Goal: Find specific page/section: Find specific page/section

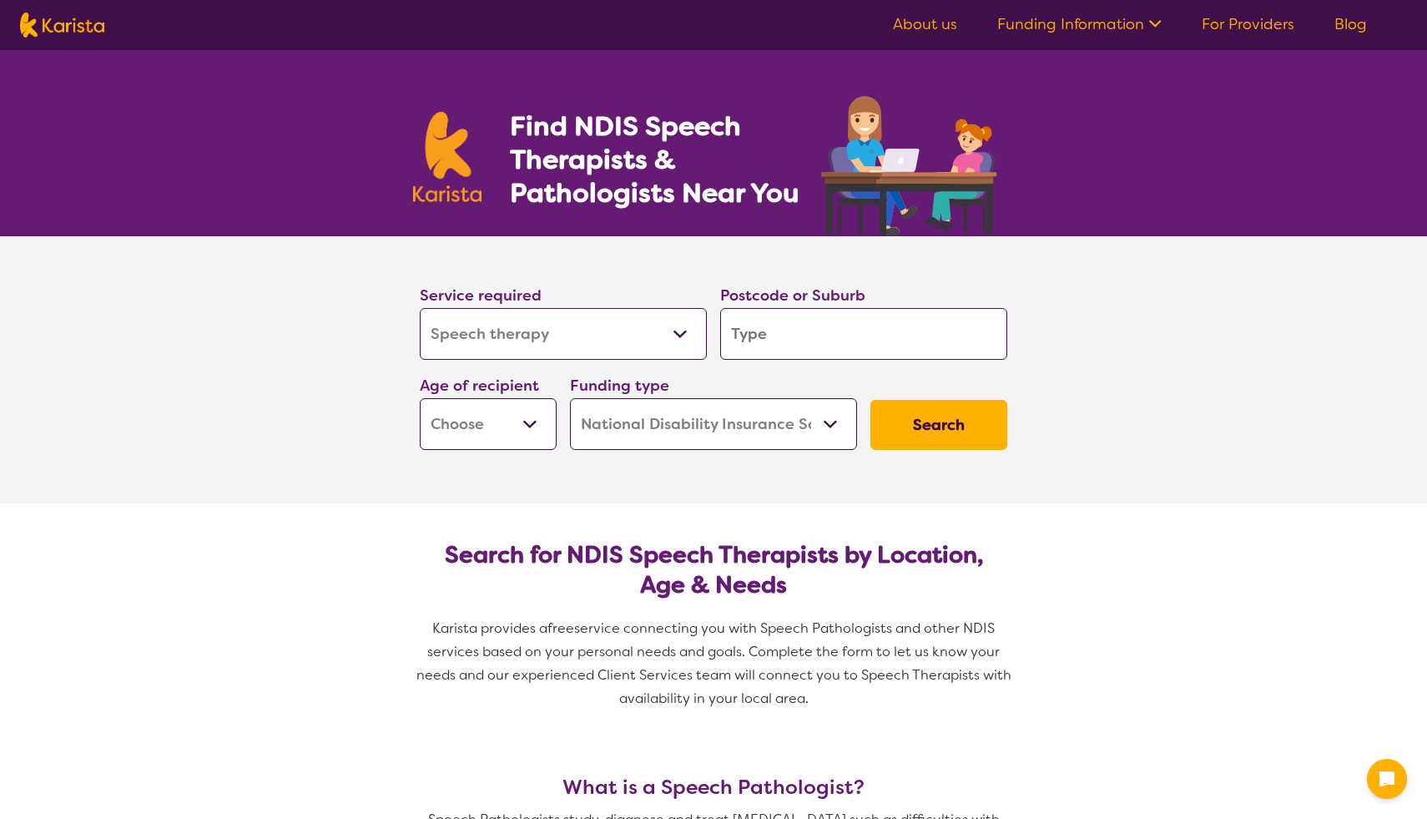
select select "Speech therapy"
select select "NDIS"
select select "Speech therapy"
select select "NDIS"
select select "Speech therapy"
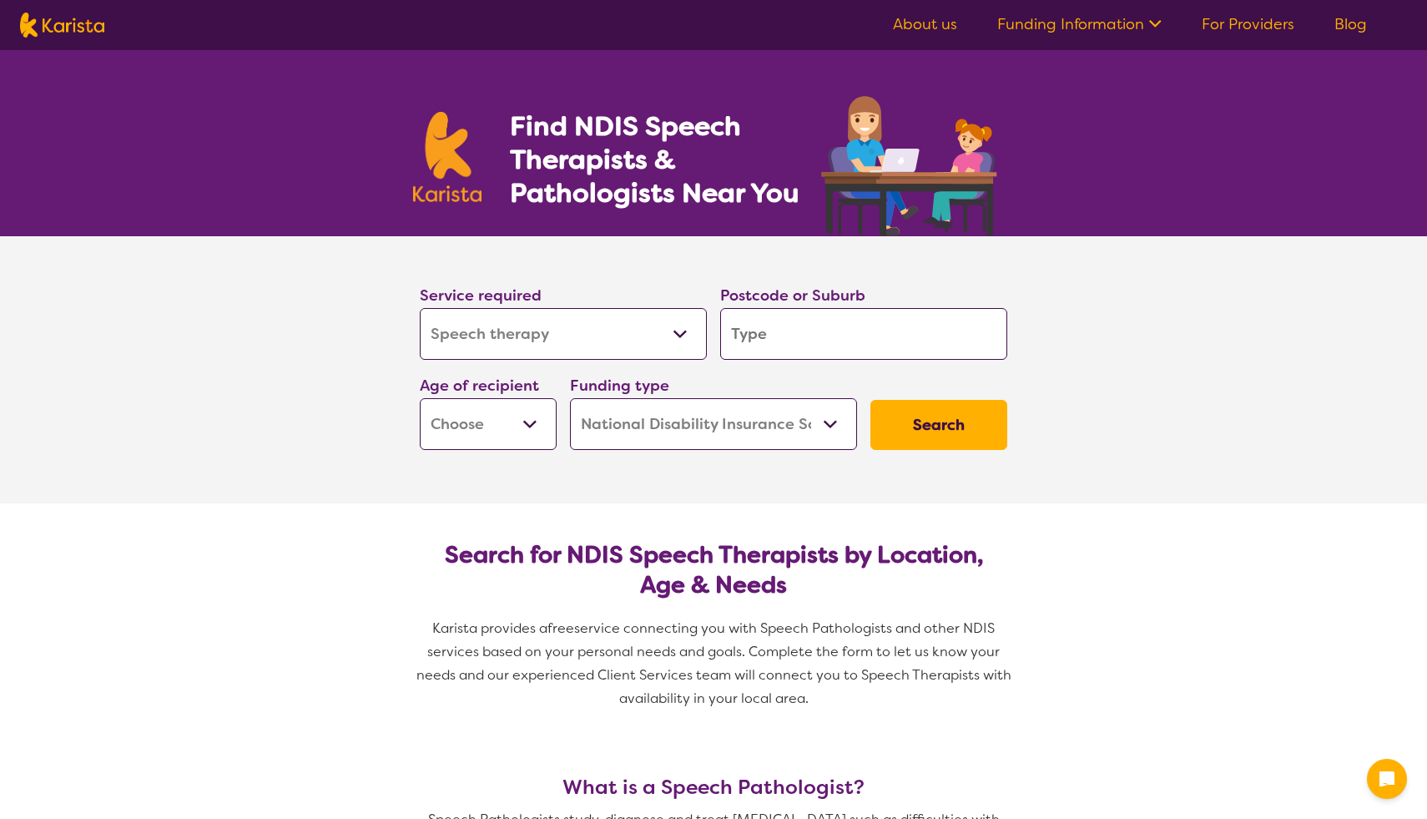
select select "NDIS"
select select "Speech therapy"
select select "NDIS"
click at [532, 317] on select "Allied Health Assistant Assessment (ADHD or Autism) Behaviour support Counselli…" at bounding box center [563, 334] width 287 height 52
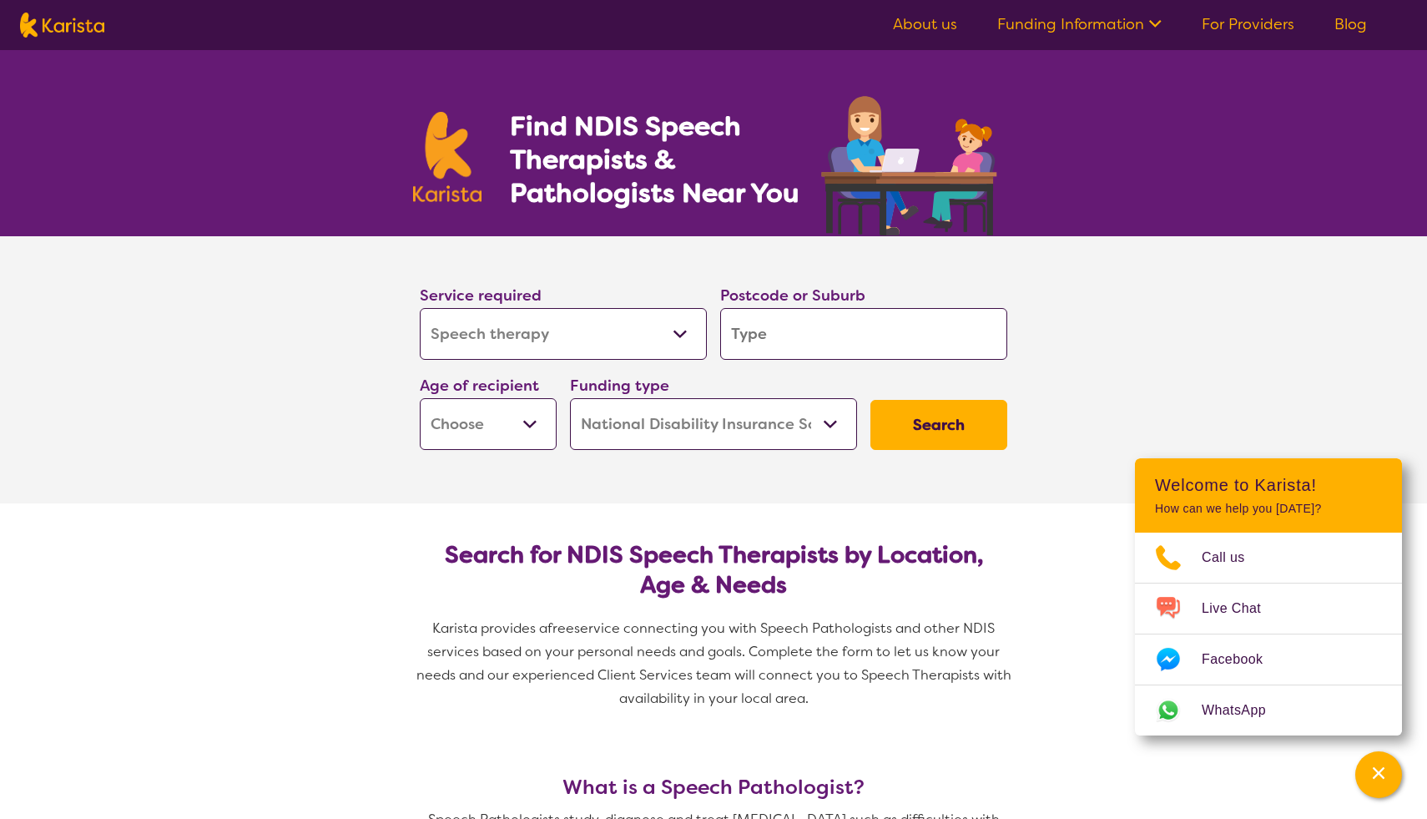
click at [649, 430] on select "Home Care Package (HCP) National Disability Insurance Scheme (NDIS) I don't know" at bounding box center [713, 424] width 287 height 52
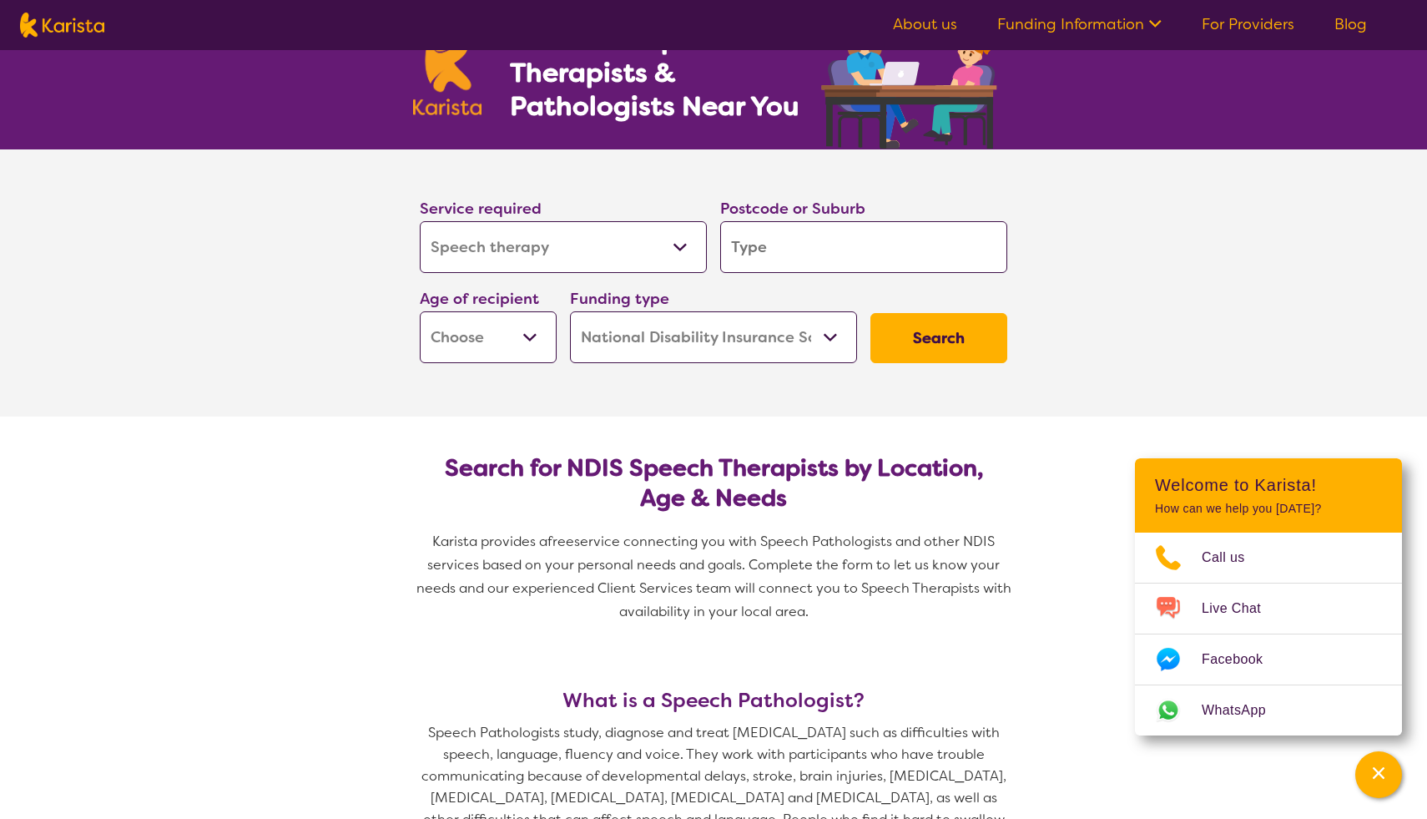
scroll to position [330, 0]
